Goal: Find specific page/section: Find specific page/section

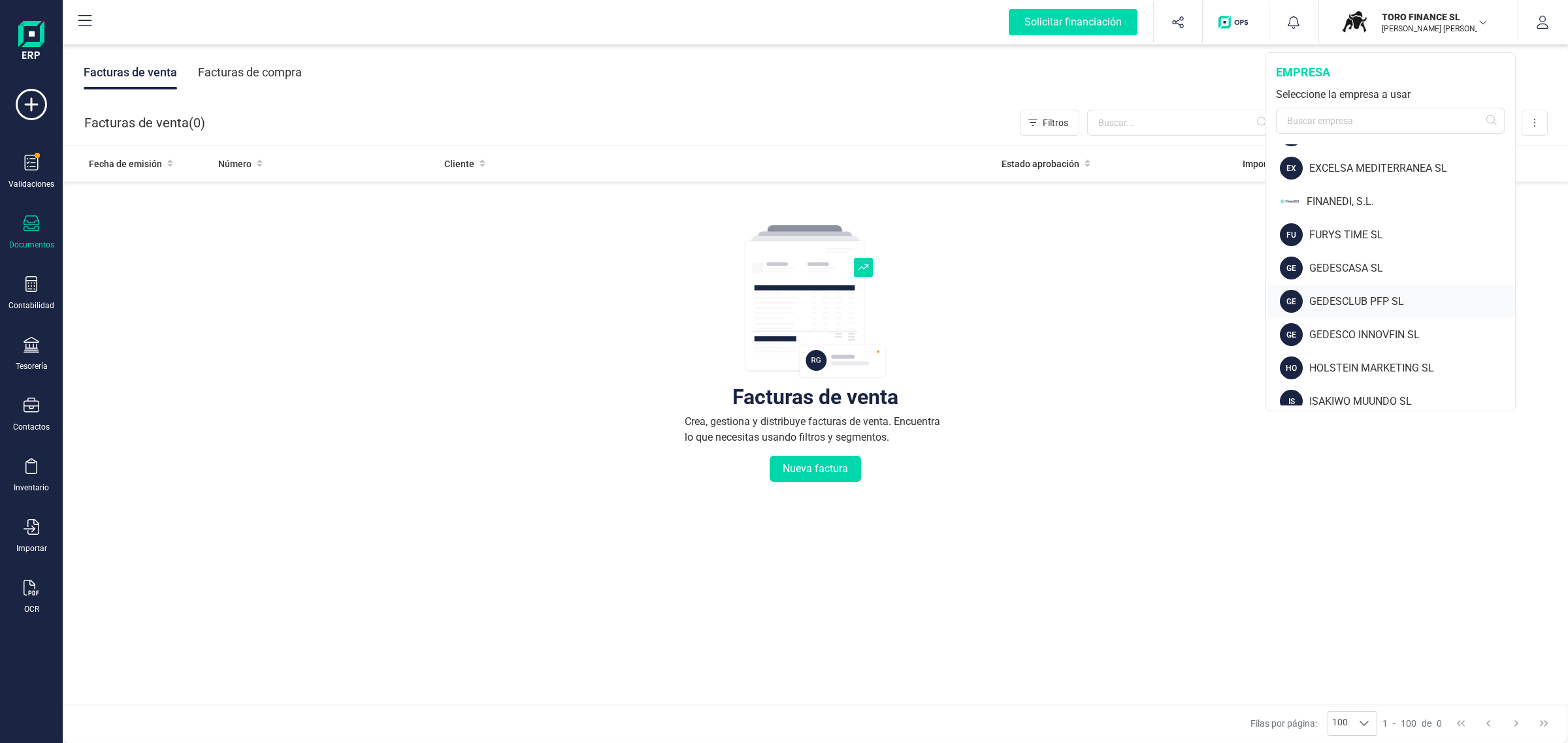
scroll to position [409, 0]
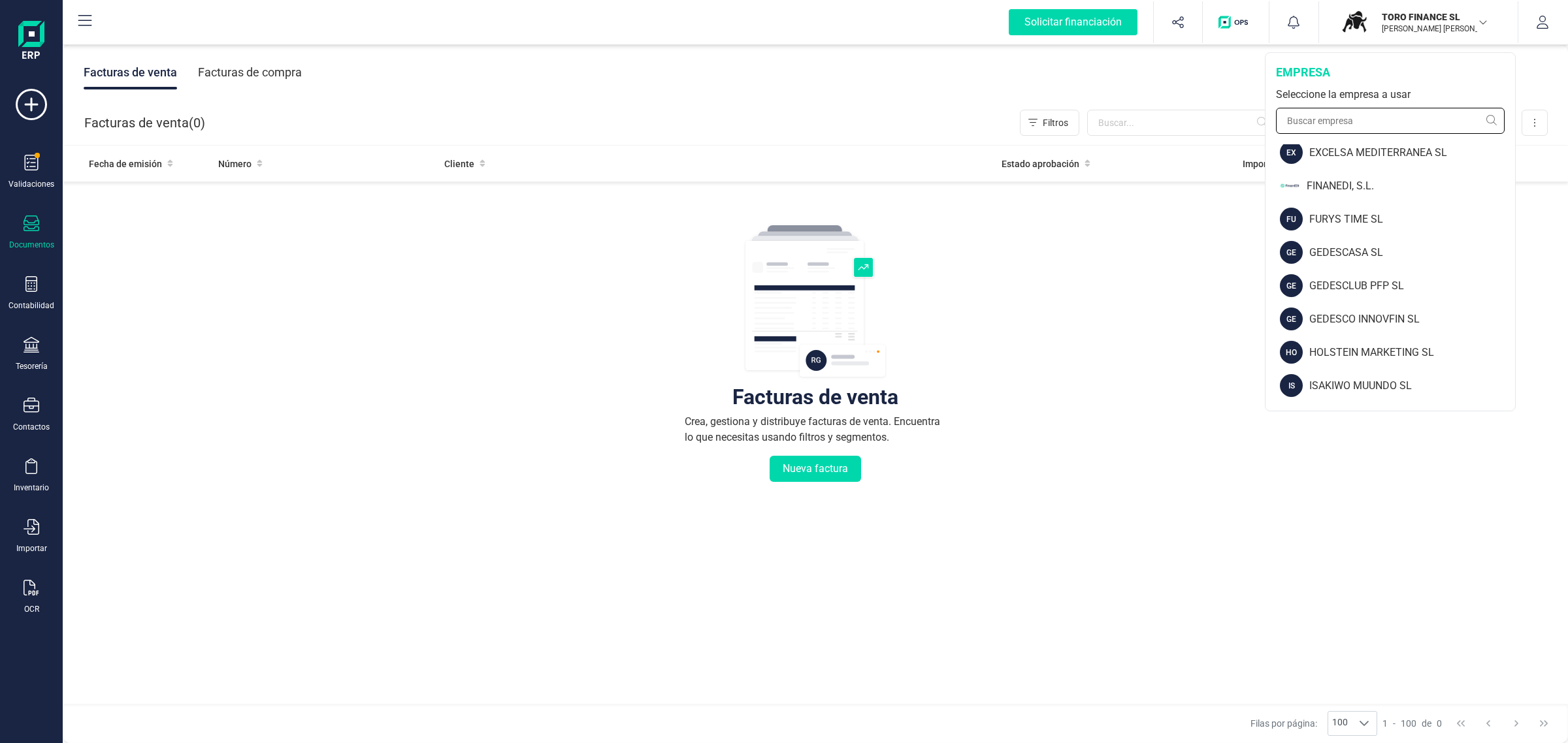
click at [1347, 125] on input "text" at bounding box center [1390, 121] width 229 height 26
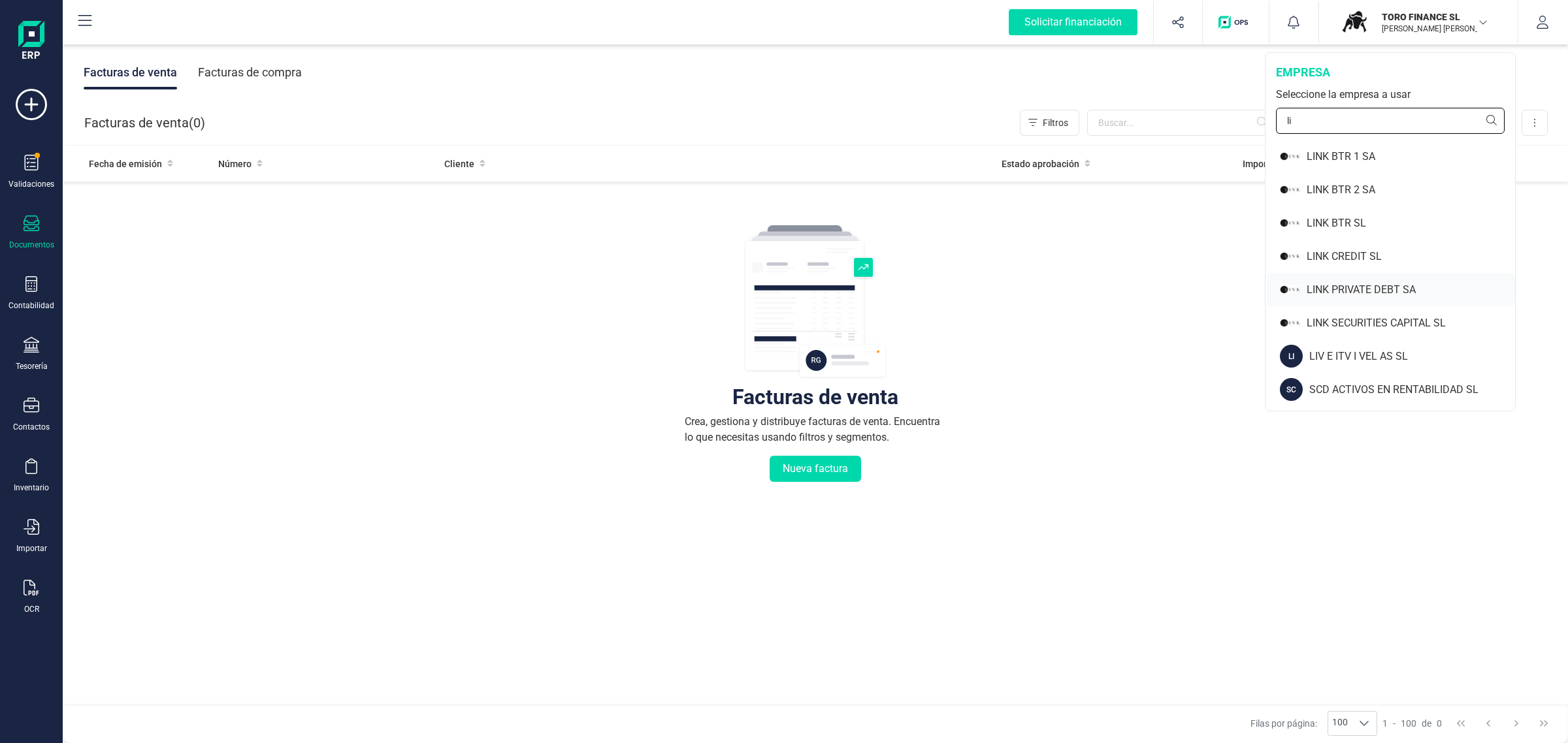
type input "li"
click at [1343, 297] on div "LINK PRIVATE DEBT SA" at bounding box center [1411, 290] width 209 height 15
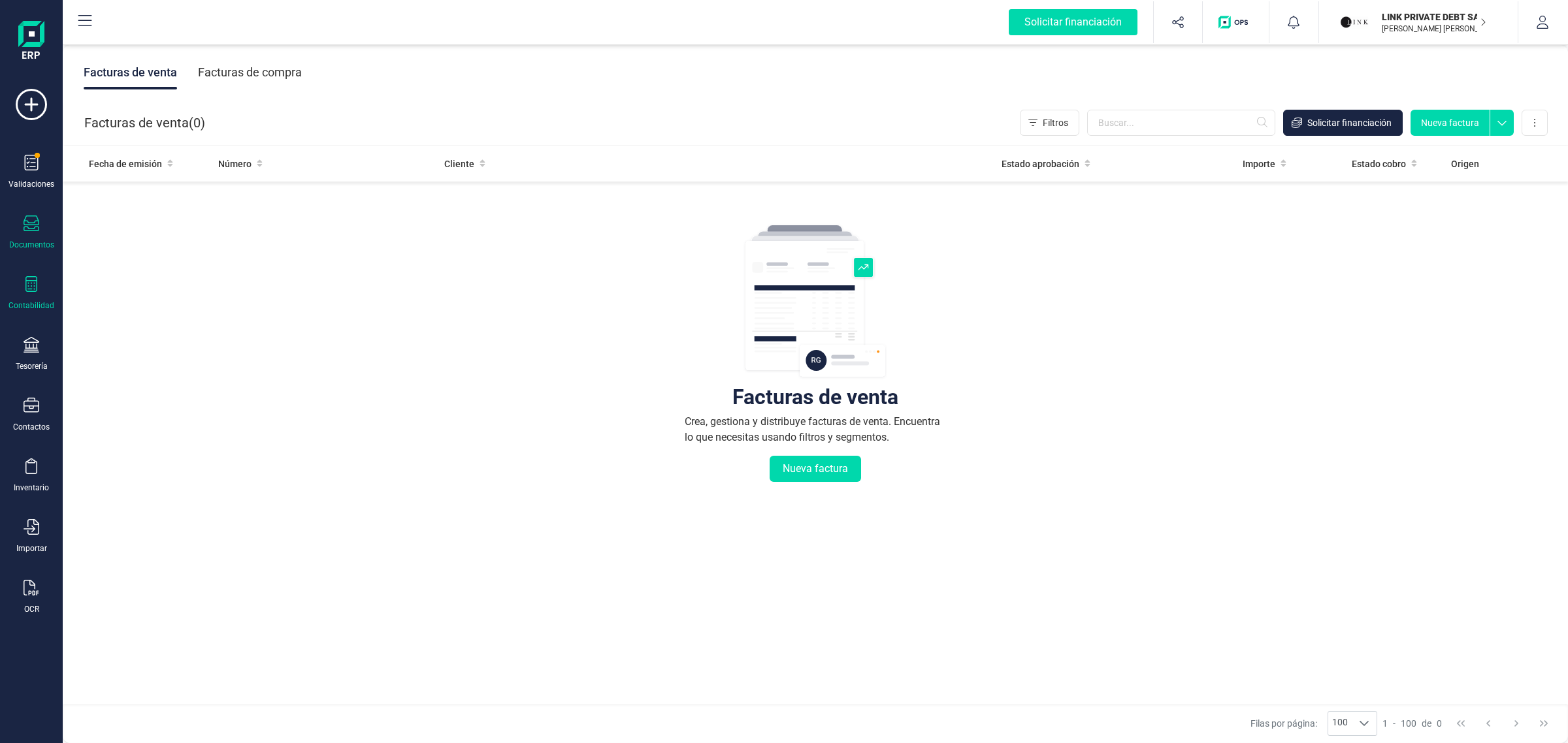
click at [40, 291] on div "Contabilidad" at bounding box center [31, 294] width 52 height 35
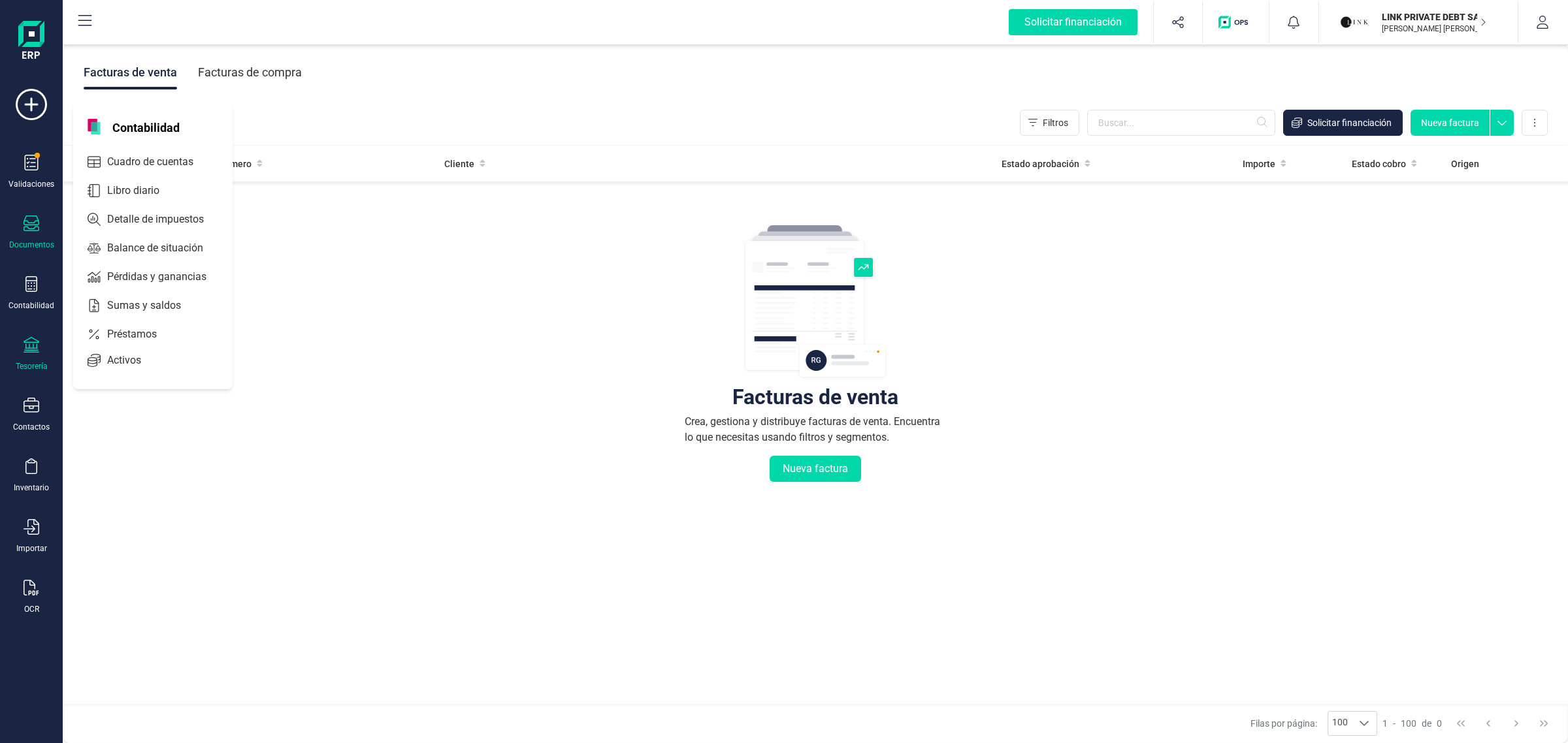
click at [35, 356] on div "Tesorería" at bounding box center [31, 354] width 52 height 35
click at [131, 214] on span "Cuentas bancarias" at bounding box center [159, 222] width 115 height 15
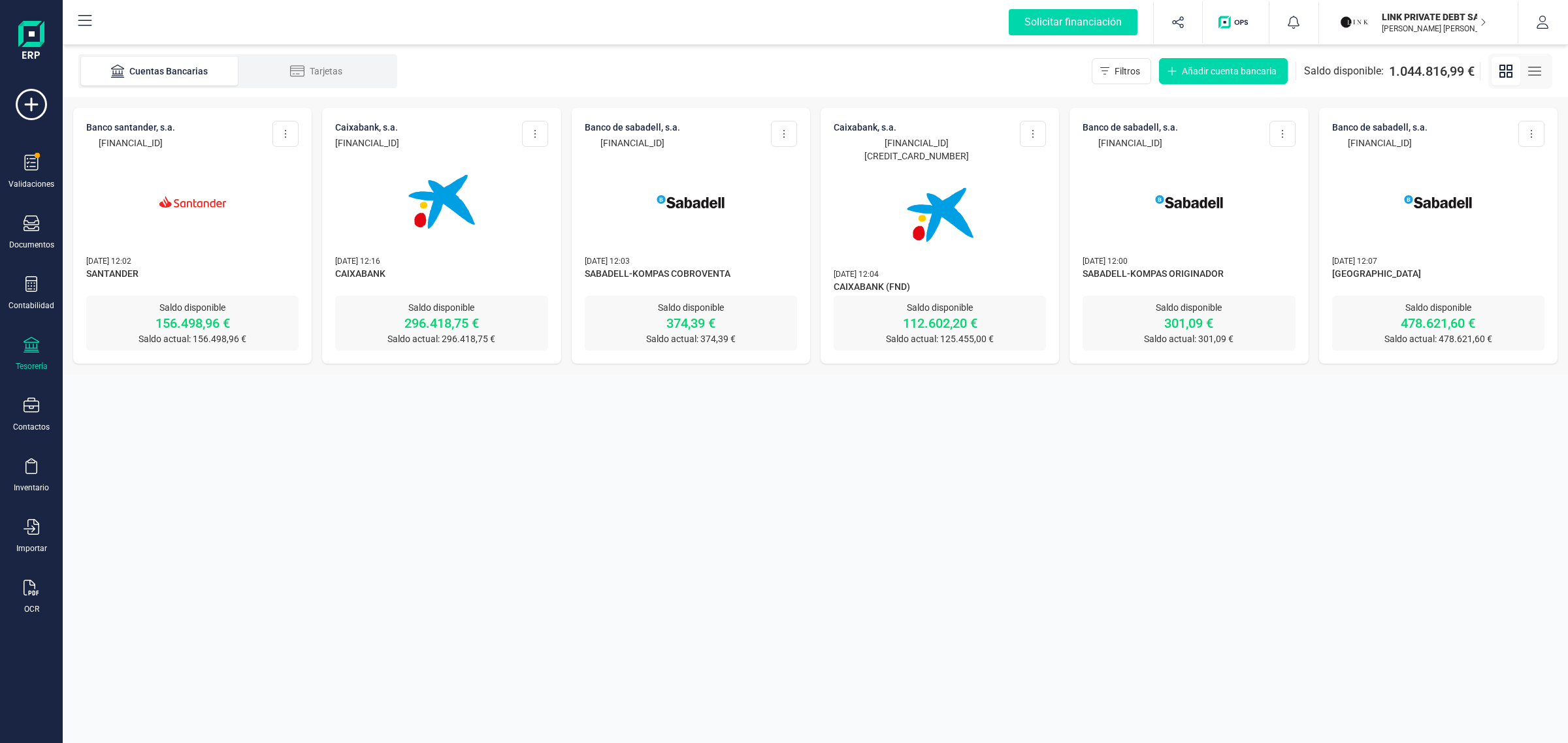
click at [1249, 232] on div at bounding box center [1188, 194] width 212 height 89
